Goal: Find contact information: Find contact information

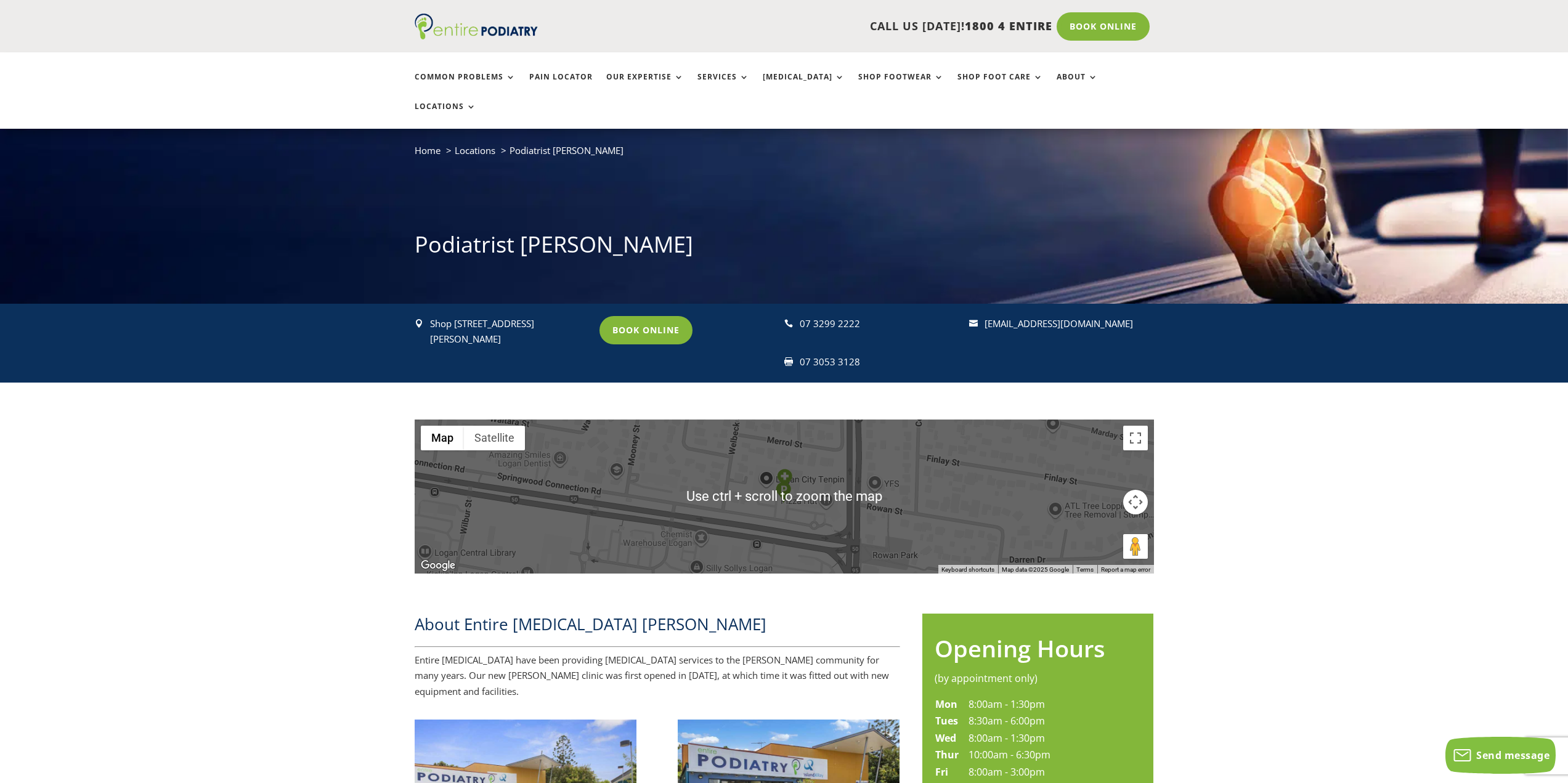
scroll to position [49, 0]
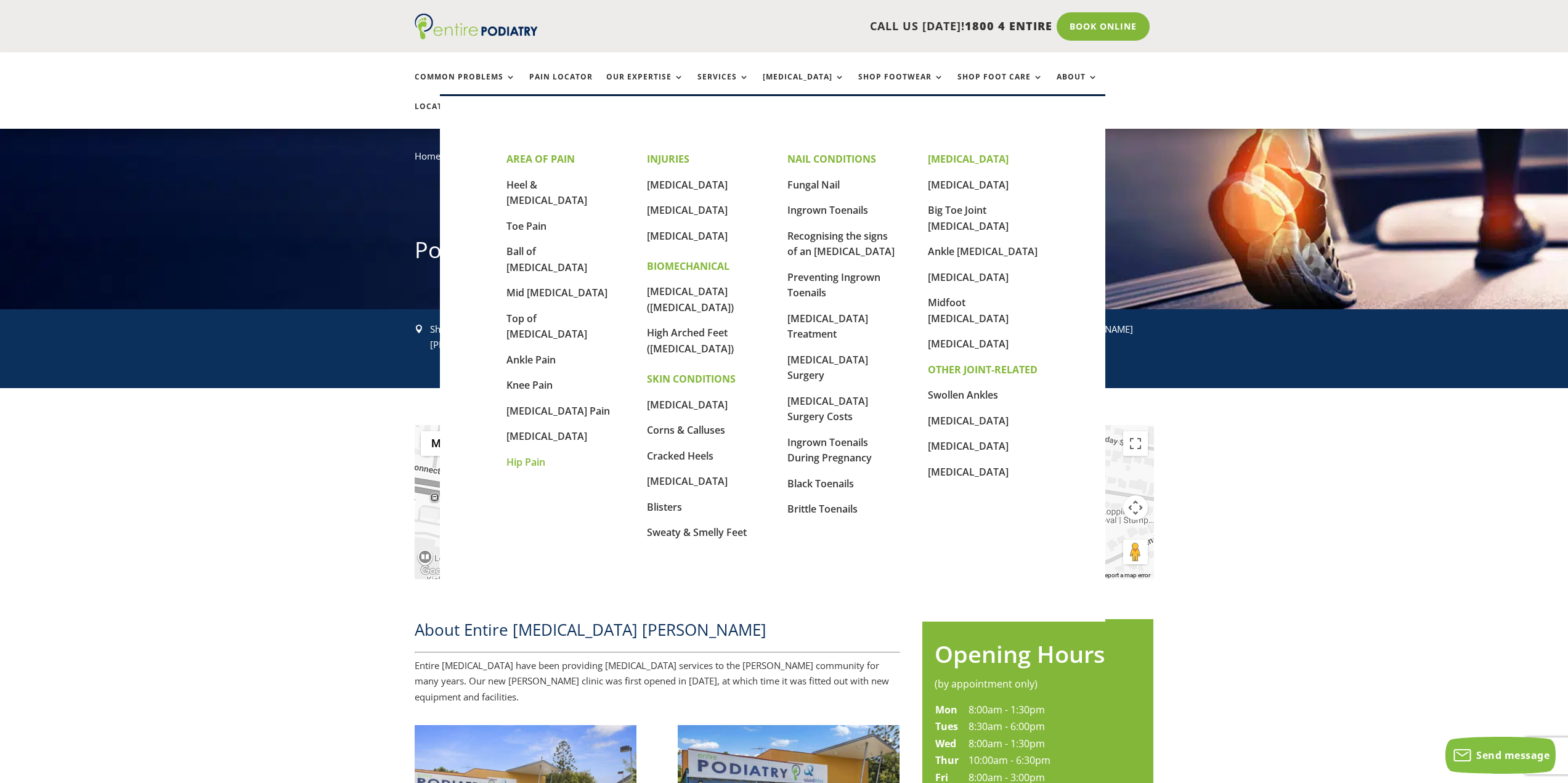
click at [531, 456] on link "Hip Pain" at bounding box center [526, 462] width 39 height 14
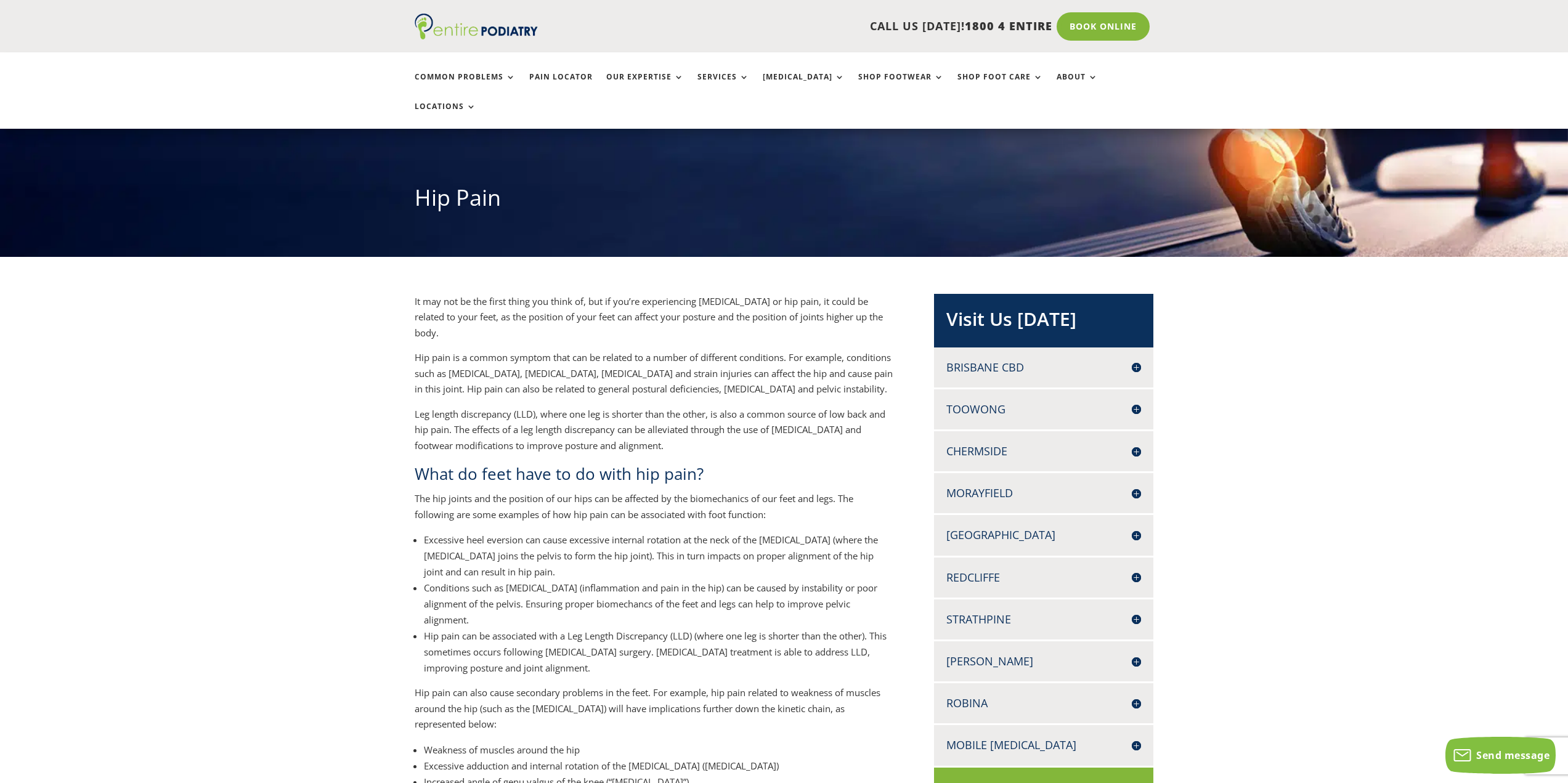
scroll to position [99, 0]
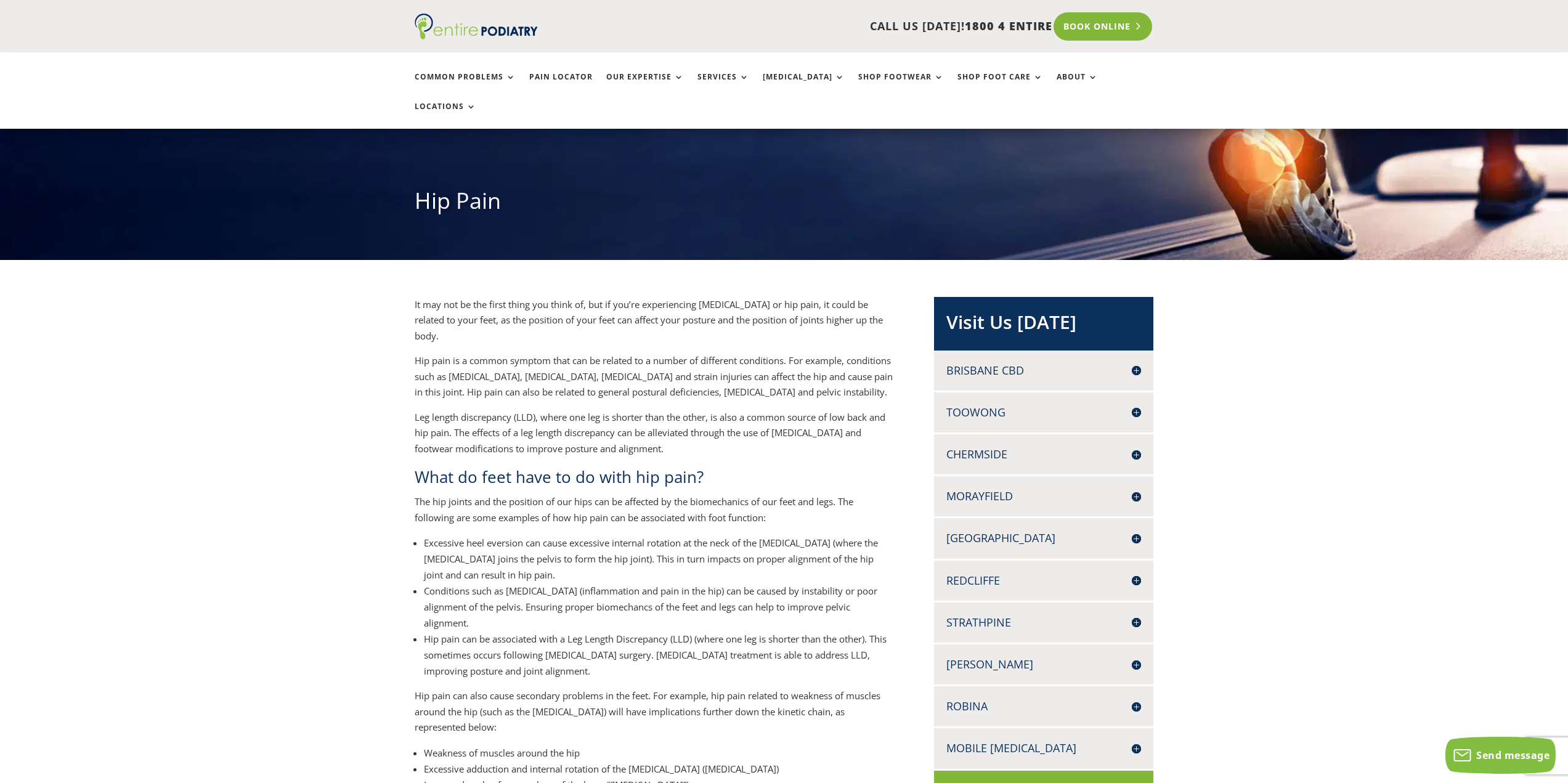
click at [1084, 29] on link "Book Online" at bounding box center [1104, 27] width 99 height 29
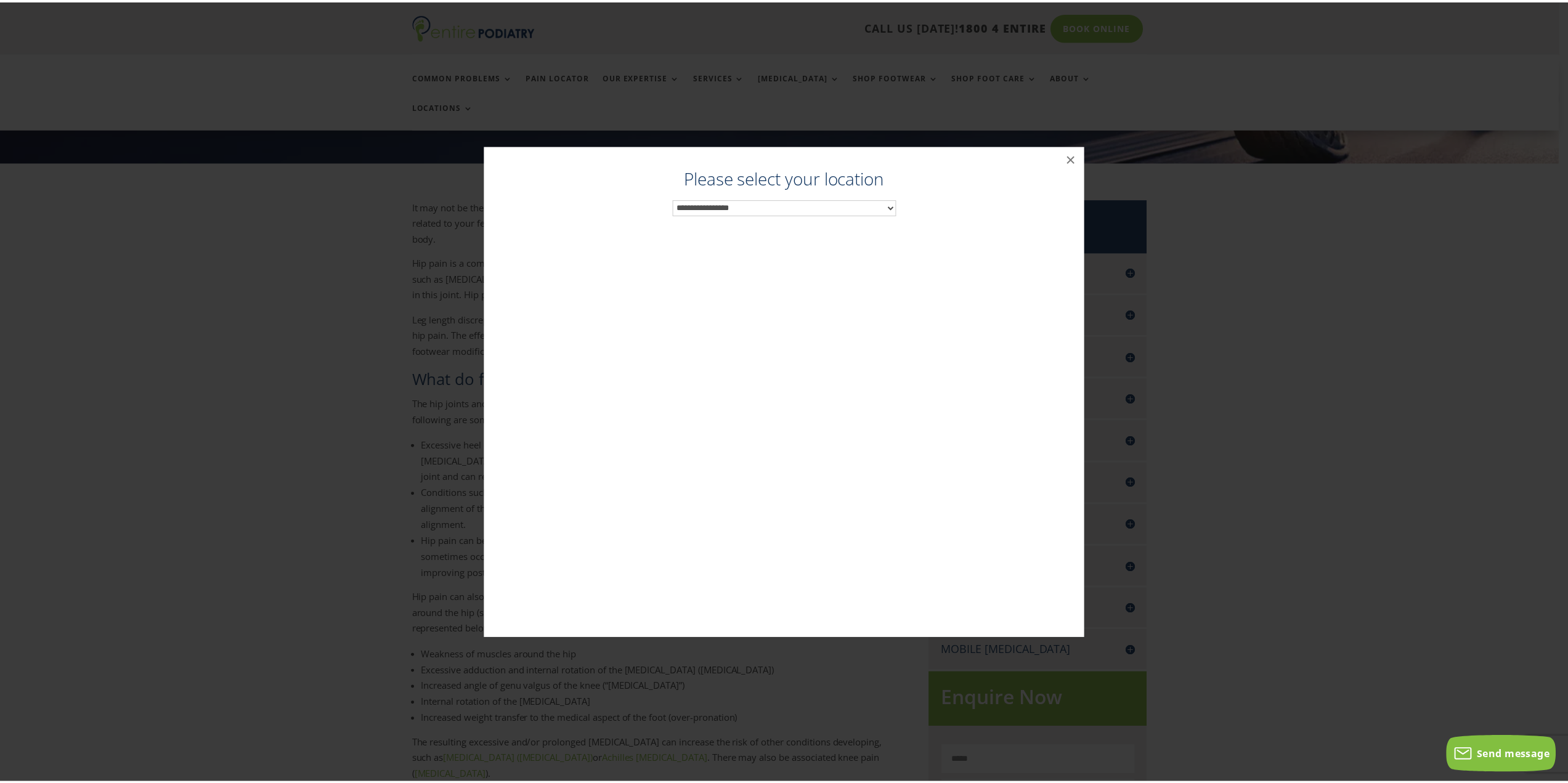
scroll to position [197, 0]
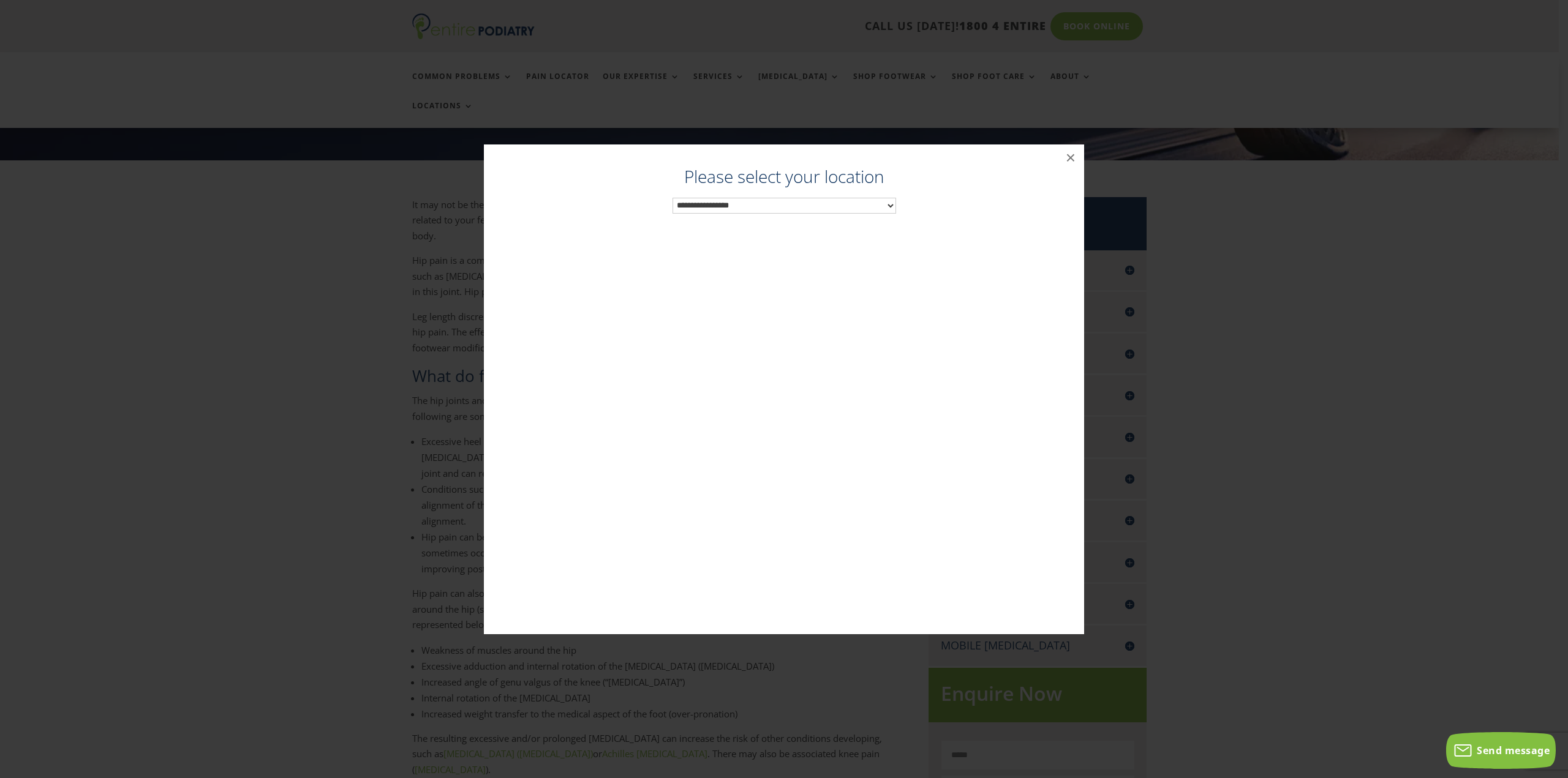
click at [861, 208] on select "**********" at bounding box center [784, 206] width 223 height 16
click at [1061, 160] on button "×" at bounding box center [1071, 158] width 27 height 27
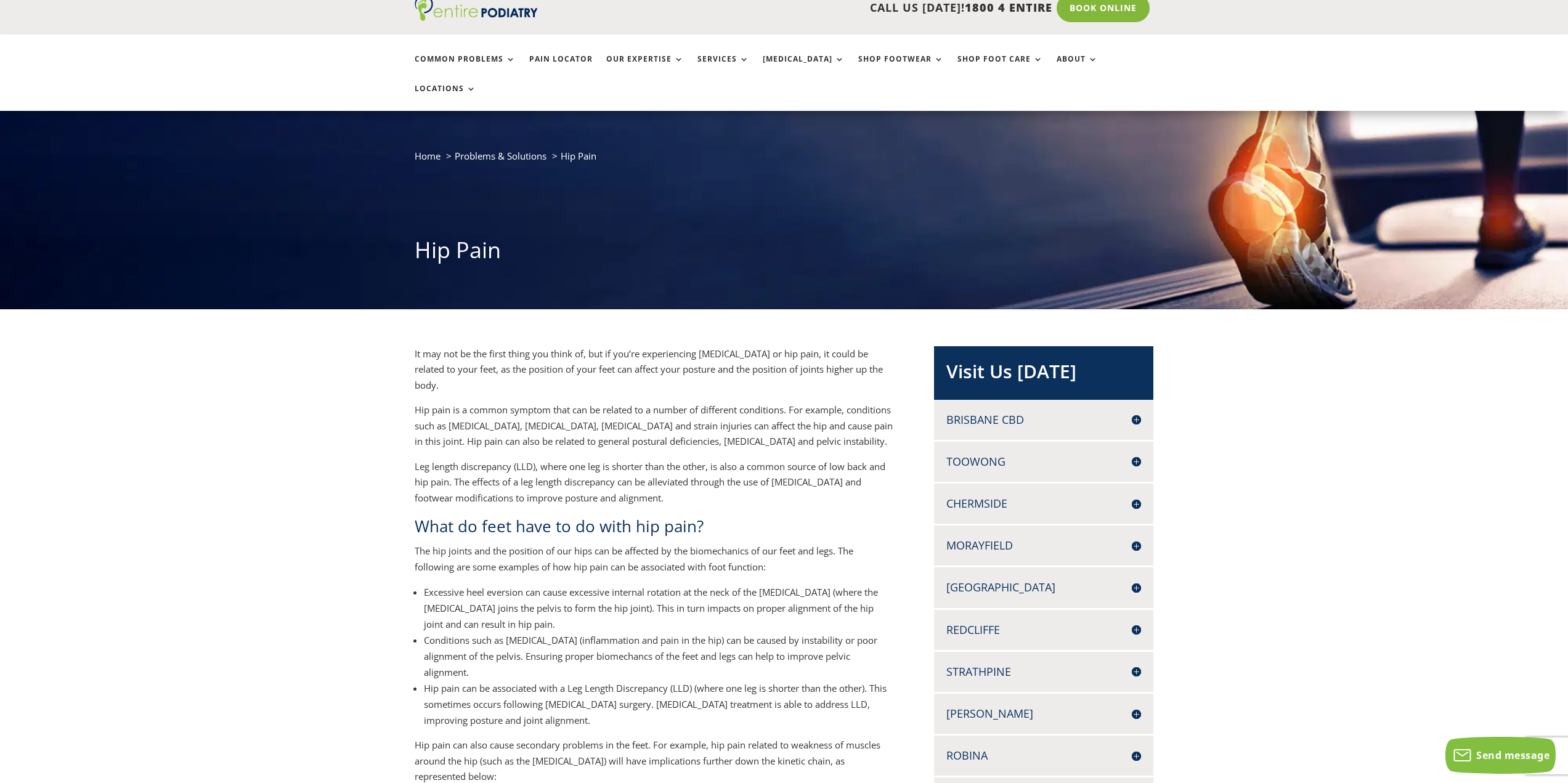
scroll to position [0, 0]
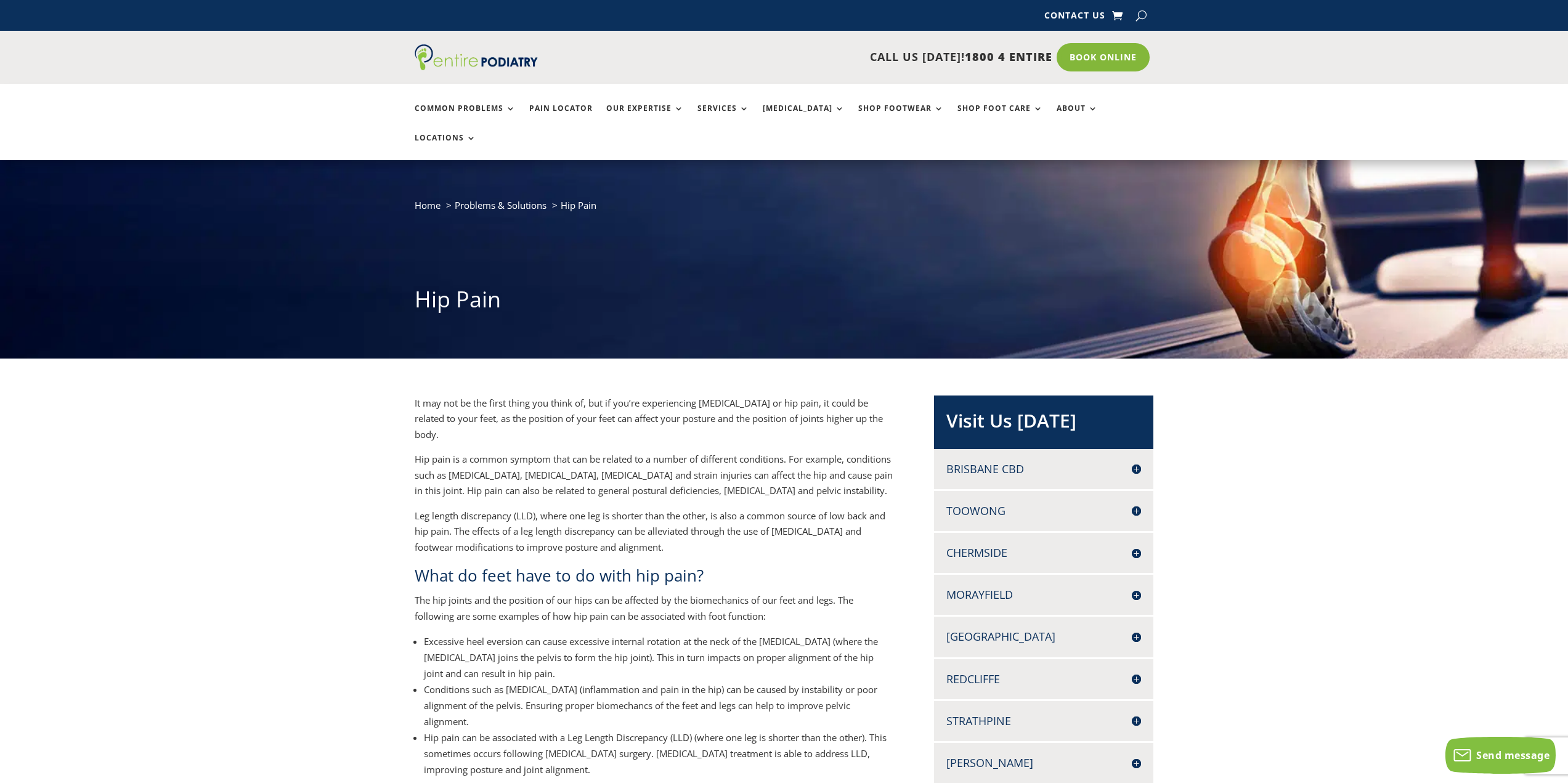
click at [1095, 101] on ul "Common Problems Pain Locator Our Expertise Services Orthotics Shop Footwear Sho…" at bounding box center [784, 122] width 753 height 76
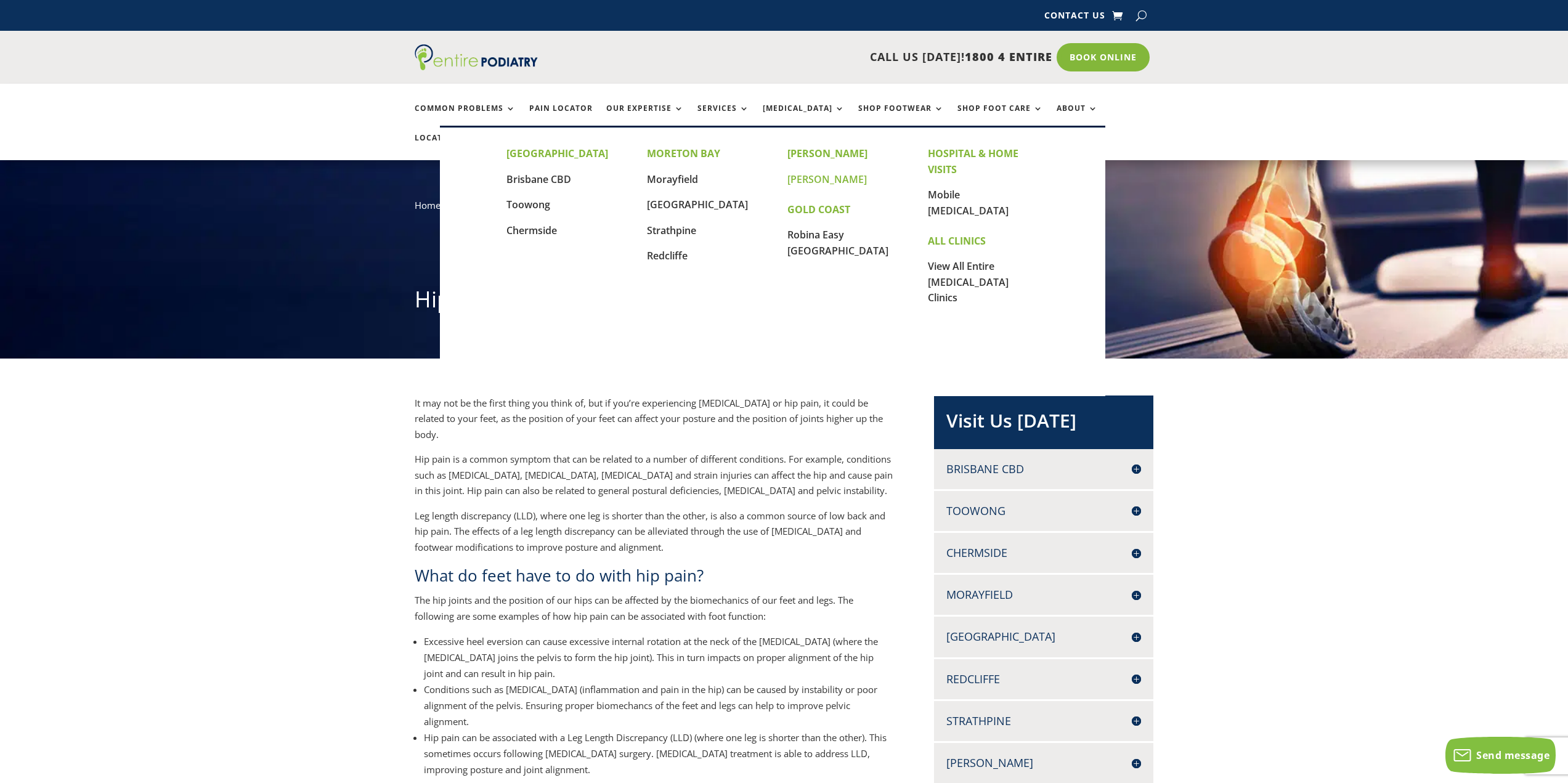
click at [805, 181] on link "[PERSON_NAME]" at bounding box center [827, 179] width 80 height 14
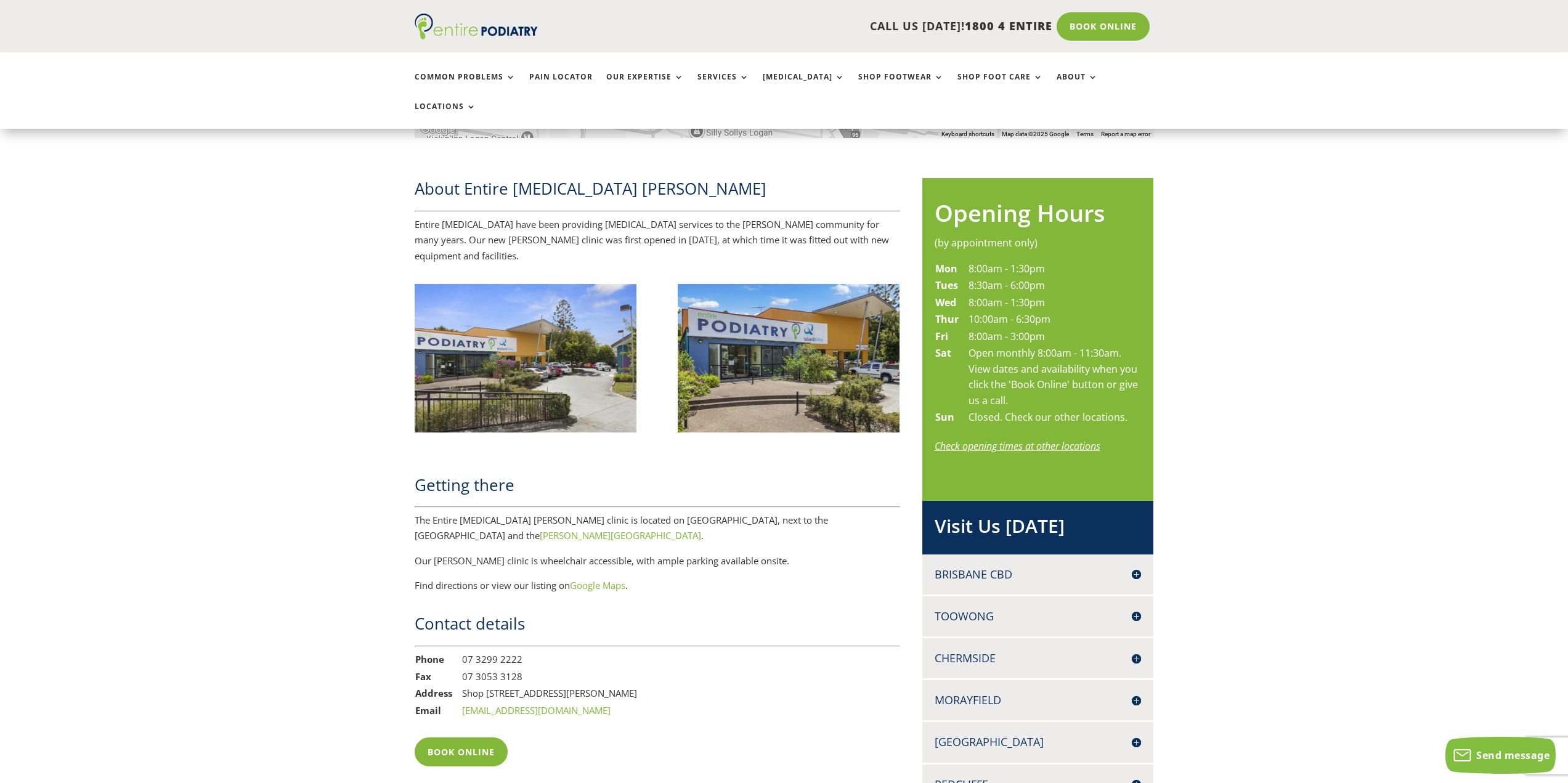
scroll to position [493, 0]
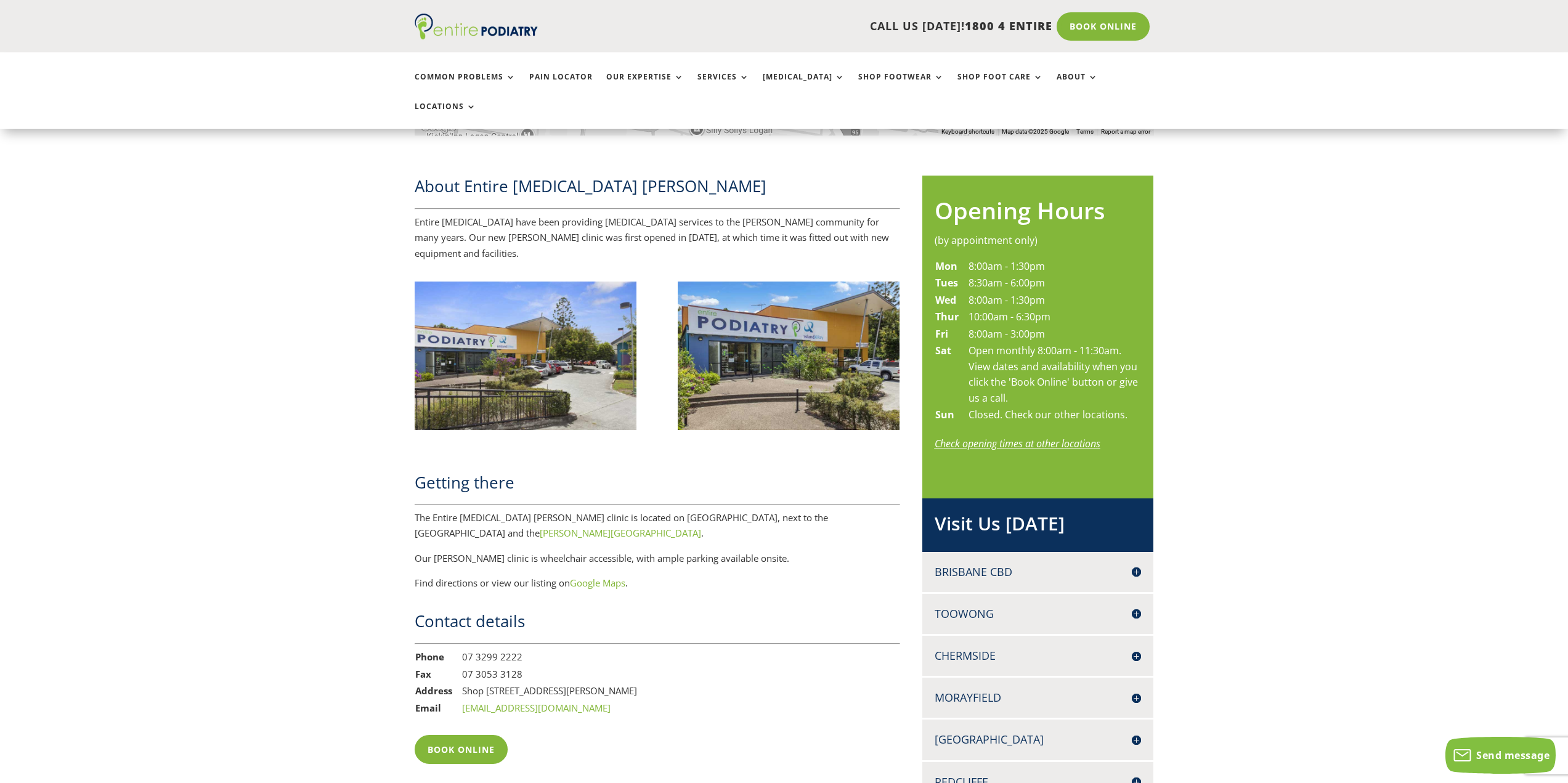
click at [579, 702] on link "[EMAIL_ADDRESS][DOMAIN_NAME]" at bounding box center [537, 708] width 148 height 12
drag, startPoint x: 562, startPoint y: 665, endPoint x: 545, endPoint y: 657, distance: 18.8
click at [545, 702] on link "[EMAIL_ADDRESS][DOMAIN_NAME]" at bounding box center [537, 708] width 148 height 12
